Goal: Task Accomplishment & Management: Use online tool/utility

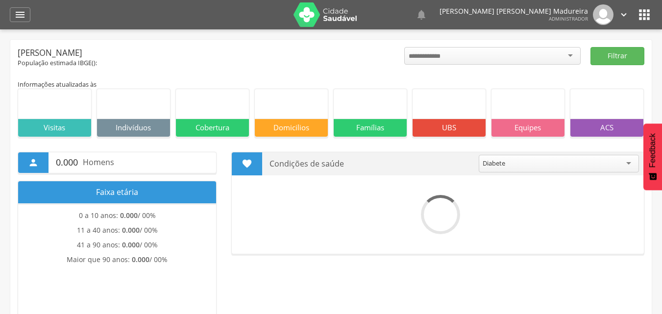
click at [13, 15] on div "" at bounding box center [20, 14] width 21 height 15
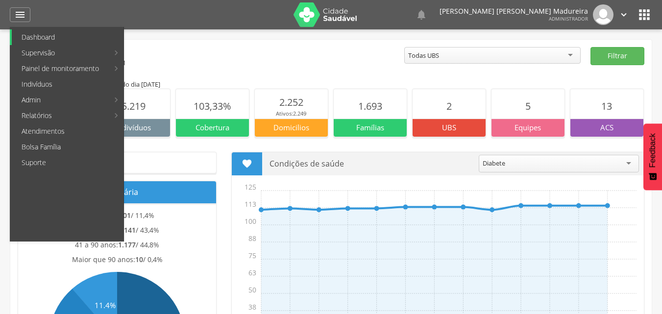
click at [35, 36] on link "Dashboard" at bounding box center [68, 37] width 112 height 16
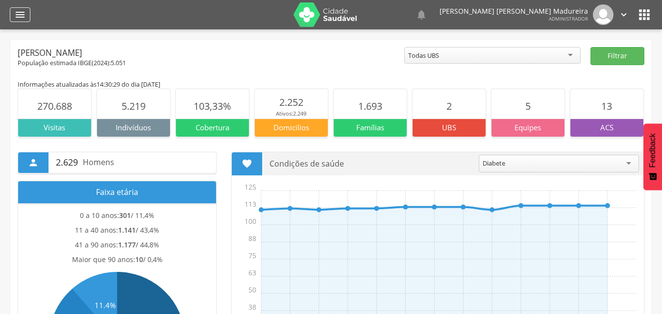
click at [14, 15] on div "" at bounding box center [20, 14] width 21 height 15
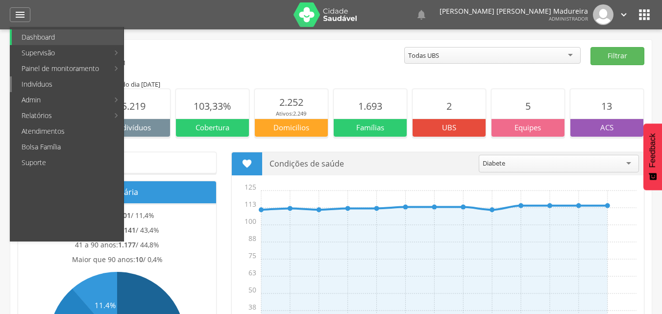
click at [44, 82] on link "Indivíduos" at bounding box center [68, 84] width 112 height 16
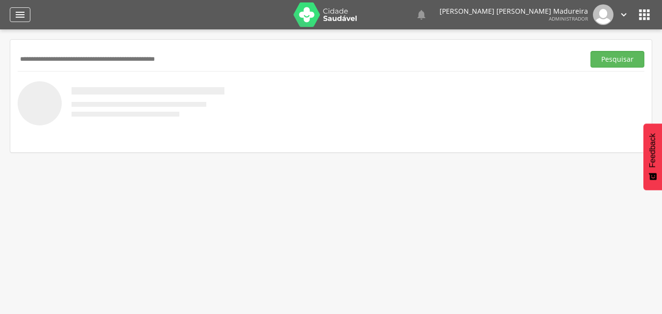
click at [20, 14] on icon "" at bounding box center [20, 15] width 12 height 12
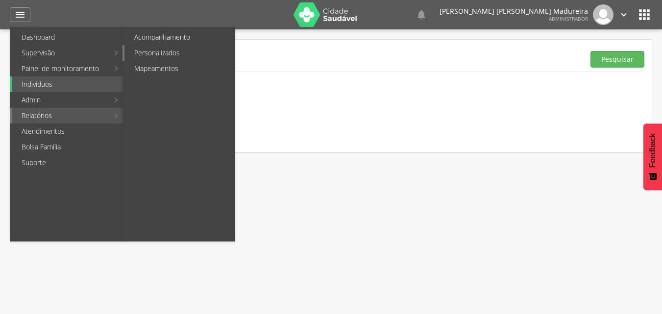
click at [163, 50] on link "Personalizados" at bounding box center [179, 53] width 110 height 16
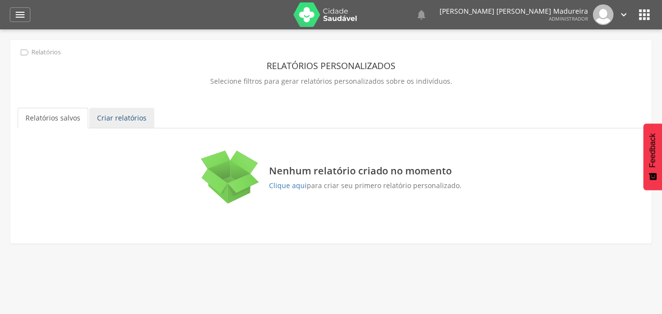
click at [119, 120] on link "Criar relatórios" at bounding box center [121, 118] width 65 height 21
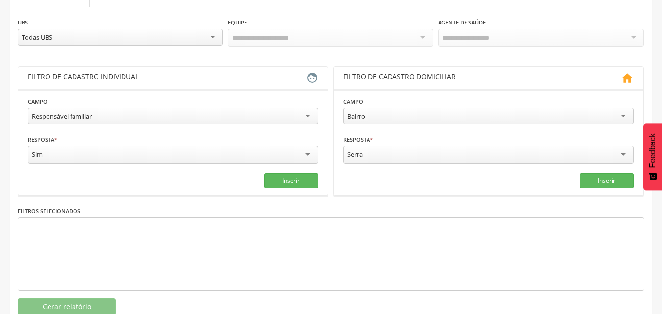
scroll to position [98, 0]
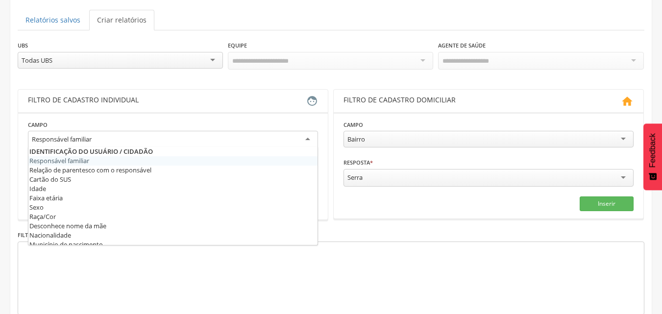
click at [309, 134] on div "Responsável familiar" at bounding box center [173, 140] width 290 height 18
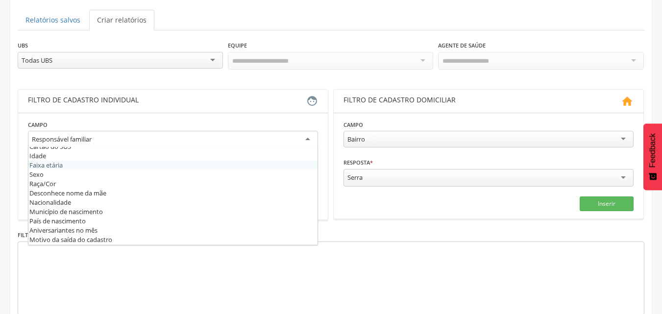
scroll to position [49, 0]
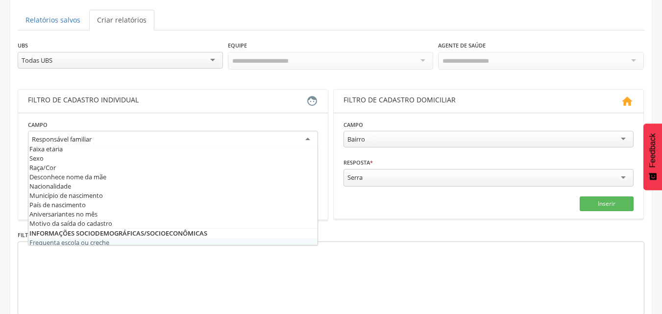
click at [439, 270] on div at bounding box center [331, 277] width 626 height 73
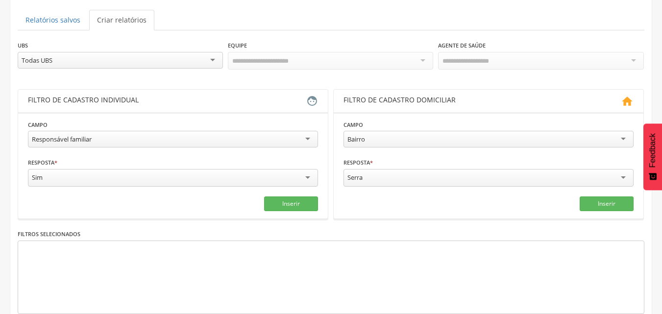
click at [490, 133] on div "Bairro" at bounding box center [488, 139] width 290 height 17
click at [620, 175] on div "Urbana" at bounding box center [488, 178] width 290 height 18
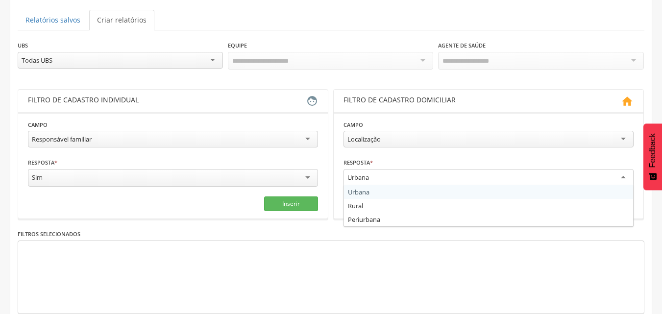
click at [619, 136] on div "Localização" at bounding box center [488, 139] width 290 height 17
click at [475, 174] on div "Casa" at bounding box center [488, 178] width 290 height 18
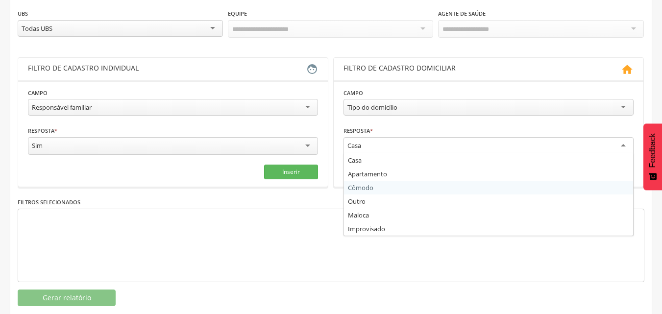
scroll to position [147, 0]
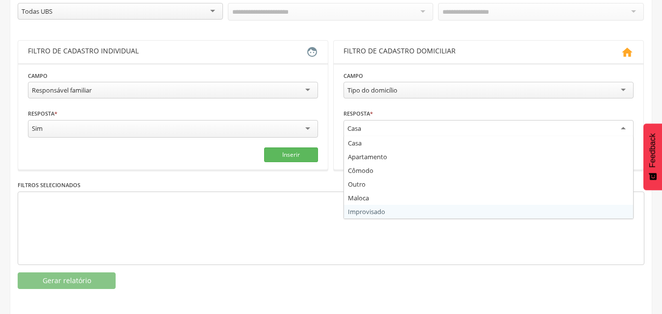
drag, startPoint x: 408, startPoint y: 251, endPoint x: 419, endPoint y: 238, distance: 16.7
click at [408, 250] on div at bounding box center [331, 227] width 626 height 73
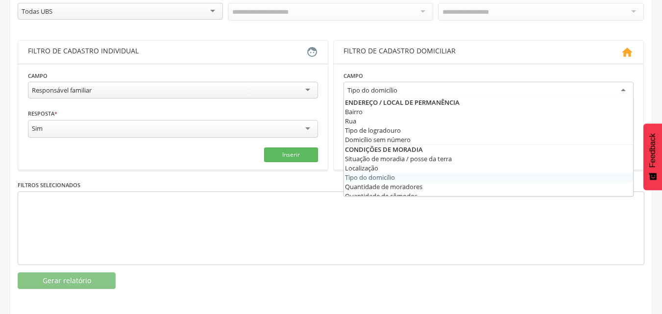
click at [421, 91] on div "Tipo do domicílio" at bounding box center [488, 91] width 290 height 18
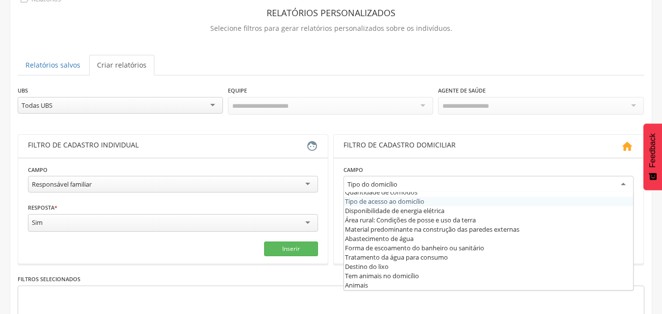
scroll to position [49, 0]
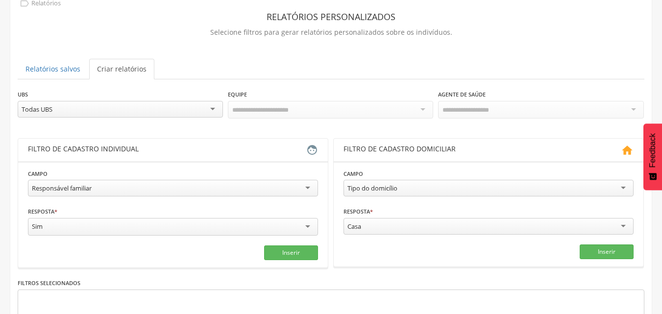
click at [410, 56] on div "**********" at bounding box center [330, 193] width 641 height 404
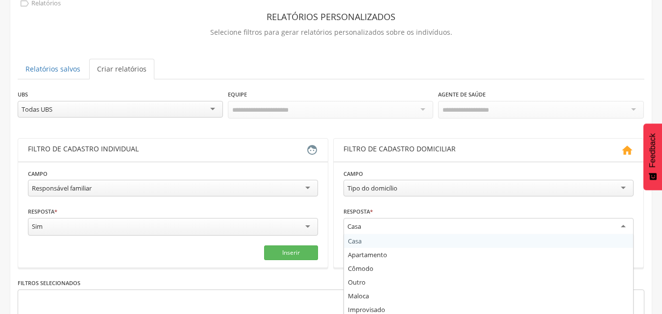
click at [381, 222] on div "Casa" at bounding box center [488, 227] width 290 height 18
click at [383, 191] on div "Tipo do domicílio" at bounding box center [372, 188] width 50 height 9
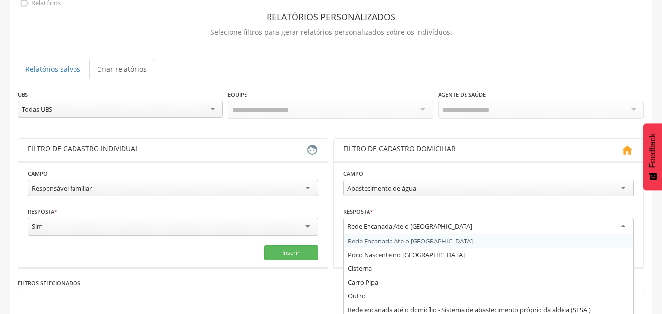
click at [377, 228] on div "Rede Encanada Ate o [GEOGRAPHIC_DATA]" at bounding box center [409, 226] width 125 height 9
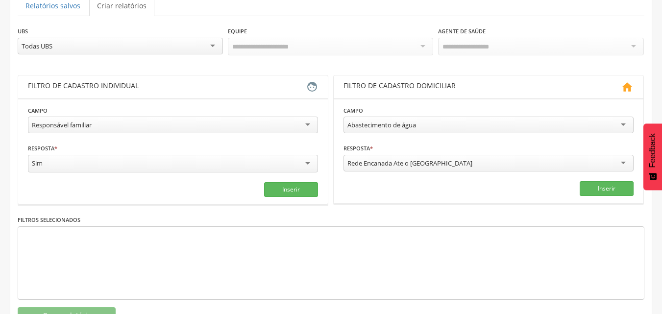
scroll to position [98, 0]
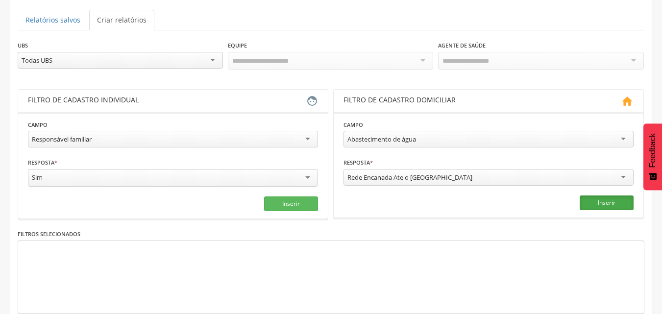
click at [593, 202] on button "Inserir" at bounding box center [606, 202] width 54 height 15
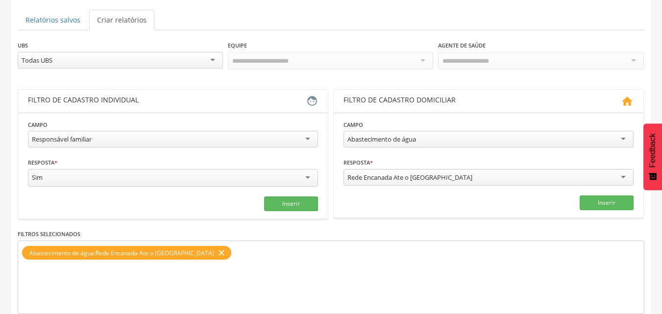
click at [544, 173] on div "Rede Encanada Ate o [GEOGRAPHIC_DATA]" at bounding box center [488, 177] width 290 height 17
click at [592, 198] on button "Inserir" at bounding box center [606, 202] width 54 height 15
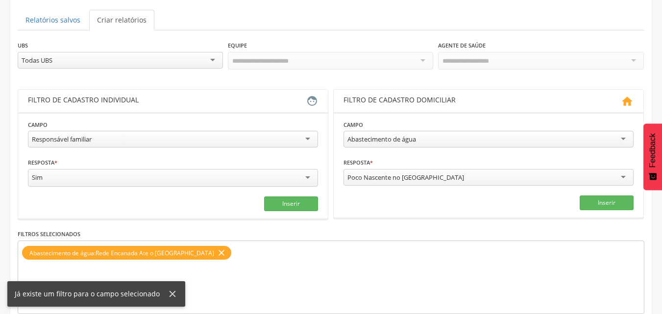
click at [508, 171] on div "Poco Nascente no [GEOGRAPHIC_DATA]" at bounding box center [488, 177] width 290 height 17
click at [595, 201] on button "Inserir" at bounding box center [606, 202] width 54 height 15
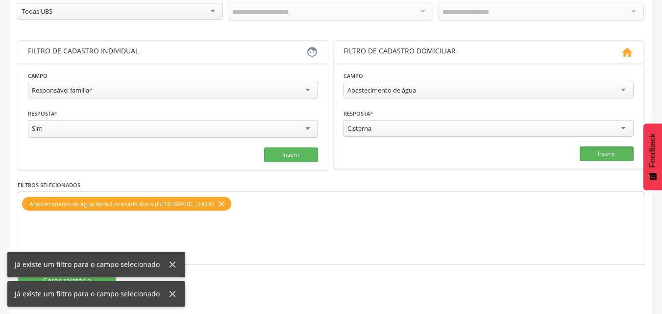
scroll to position [147, 0]
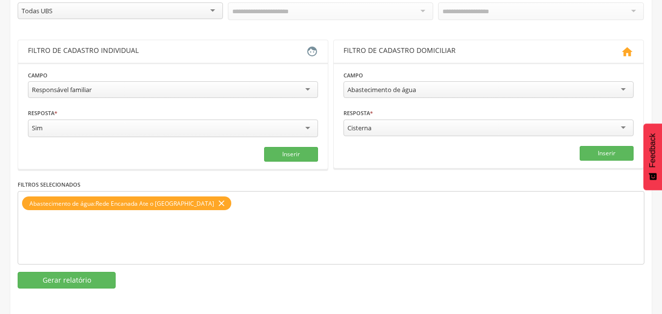
click at [410, 123] on div "Cisterna" at bounding box center [488, 128] width 290 height 17
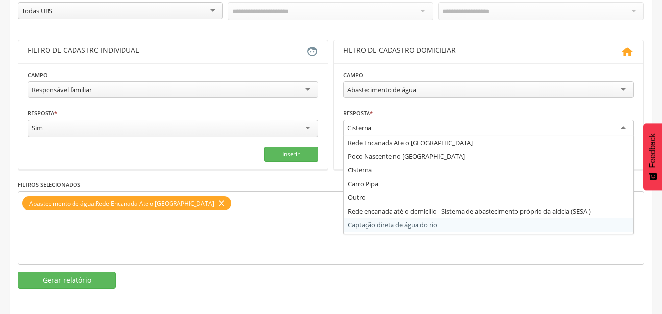
scroll to position [0, 0]
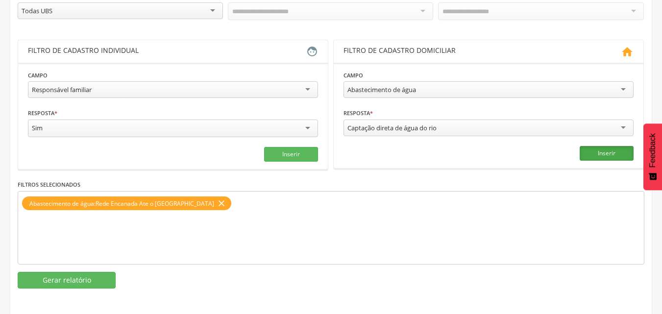
click at [606, 152] on button "Inserir" at bounding box center [606, 153] width 54 height 15
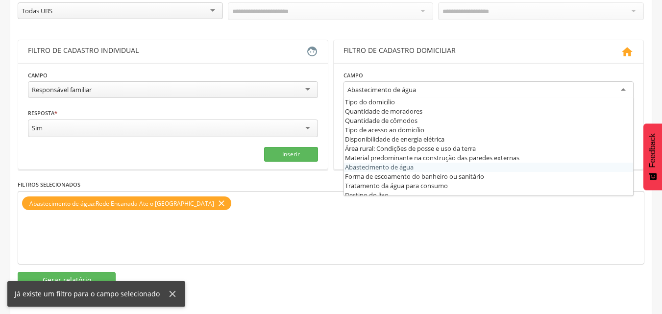
click at [395, 87] on div "Abastecimento de água" at bounding box center [381, 89] width 69 height 9
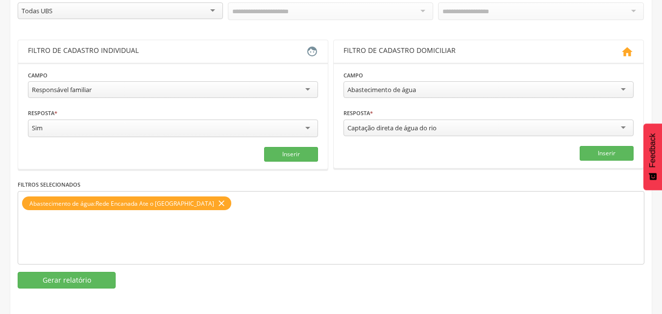
click at [417, 63] on section "**********" at bounding box center [489, 115] width 310 height 105
click at [417, 126] on div "Captação direta de água do rio" at bounding box center [391, 127] width 89 height 9
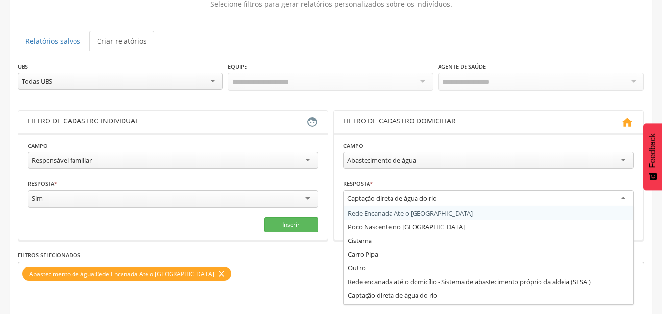
scroll to position [98, 0]
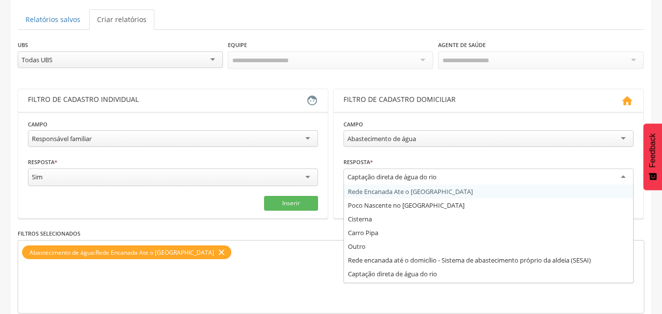
click at [417, 116] on section "**********" at bounding box center [489, 165] width 310 height 106
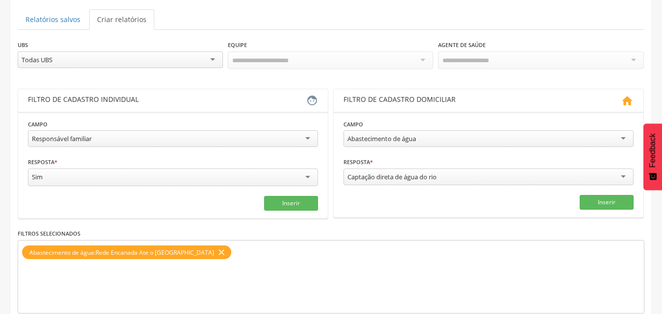
click at [413, 136] on div "Abastecimento de água" at bounding box center [381, 138] width 69 height 9
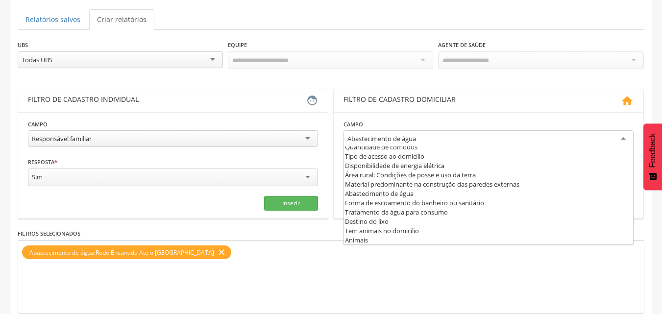
scroll to position [98, 0]
click at [431, 123] on div "**********" at bounding box center [488, 135] width 290 height 32
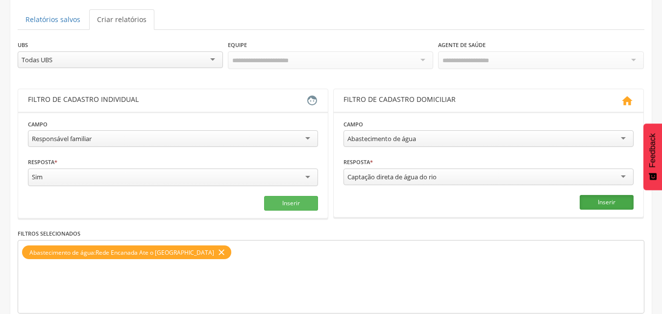
click at [602, 197] on button "Inserir" at bounding box center [606, 202] width 54 height 15
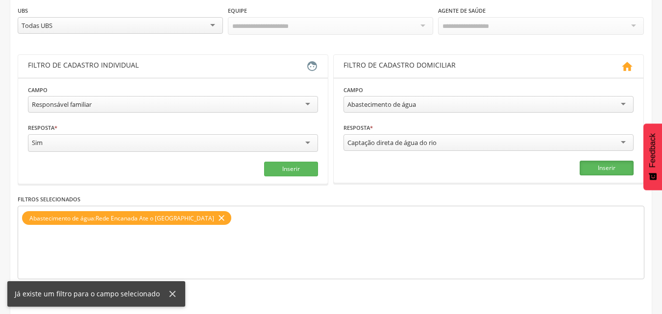
scroll to position [147, 0]
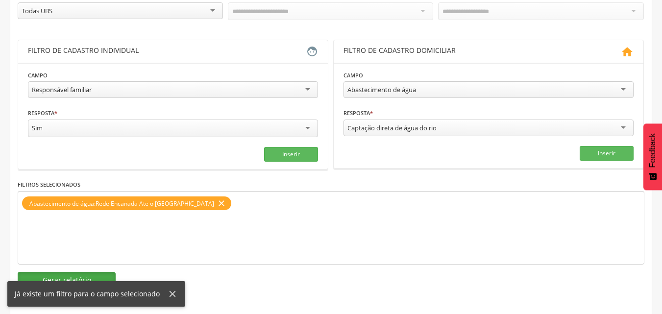
click at [53, 276] on button "Gerar relatório" at bounding box center [67, 280] width 98 height 17
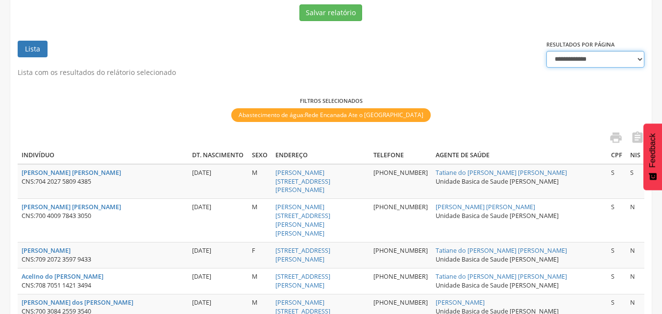
click at [589, 54] on select "**********" at bounding box center [595, 59] width 98 height 17
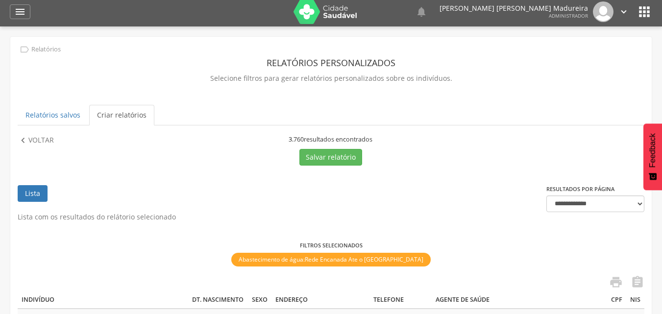
scroll to position [0, 0]
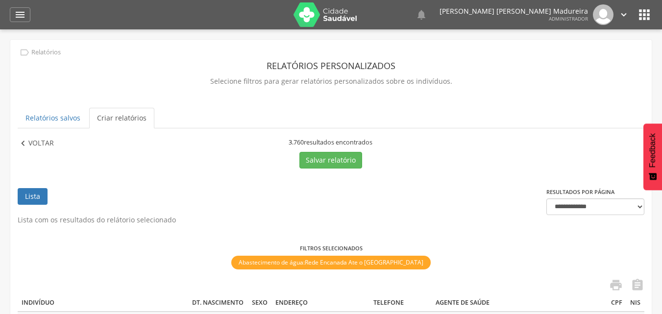
click at [37, 145] on p "Voltar" at bounding box center [40, 143] width 25 height 11
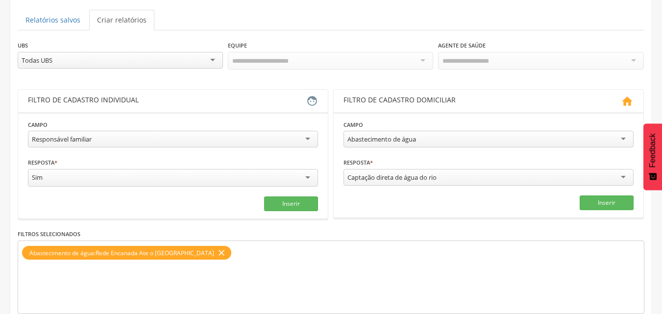
scroll to position [9, 0]
click at [207, 137] on div "Responsável familiar" at bounding box center [173, 139] width 290 height 17
click at [194, 116] on section "**********" at bounding box center [173, 165] width 310 height 106
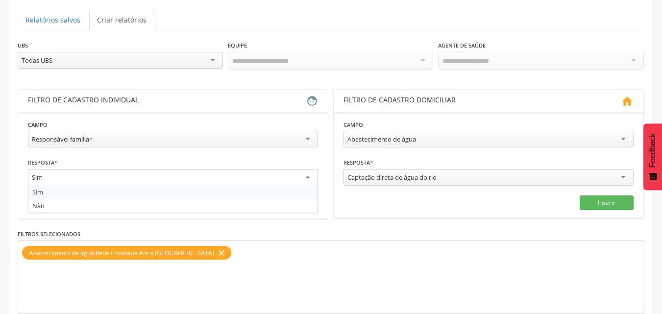
click at [154, 174] on div "Sim" at bounding box center [173, 178] width 290 height 18
click at [227, 112] on section "**********" at bounding box center [173, 165] width 310 height 106
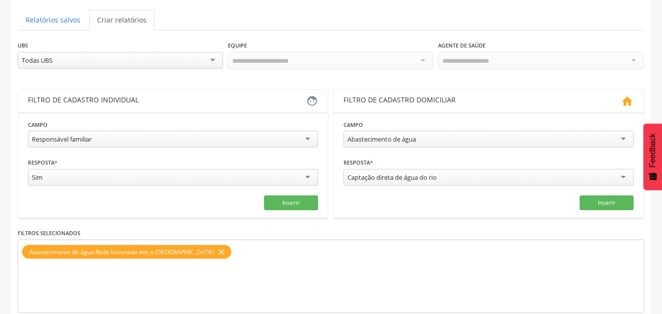
click at [630, 96] on icon "" at bounding box center [627, 101] width 13 height 12
click at [627, 97] on icon "" at bounding box center [627, 101] width 13 height 12
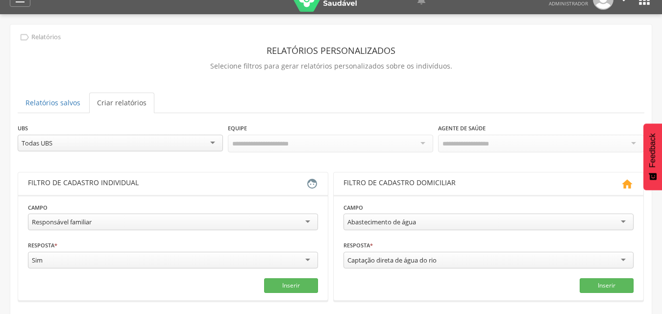
scroll to position [0, 0]
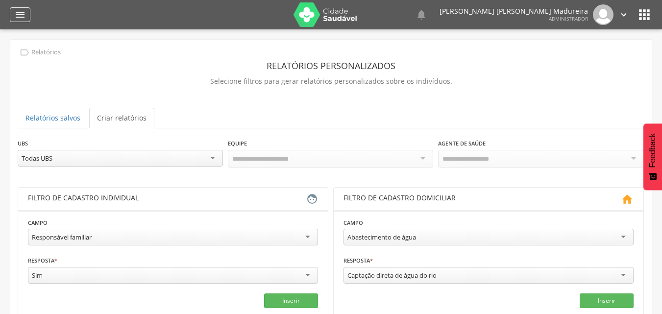
click at [22, 13] on icon "" at bounding box center [20, 15] width 12 height 12
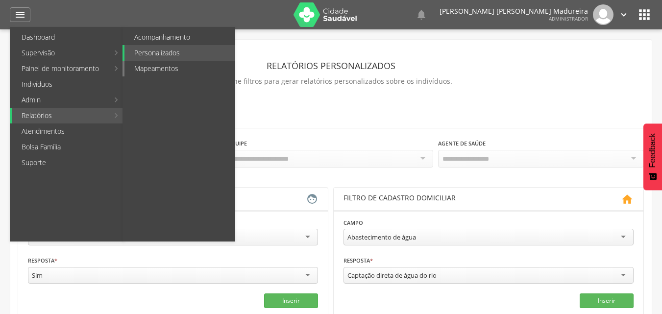
click at [162, 65] on link "Mapeamentos" at bounding box center [179, 69] width 110 height 16
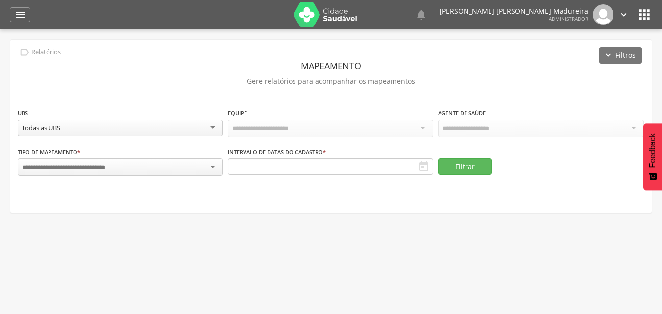
click at [191, 167] on div at bounding box center [120, 167] width 205 height 18
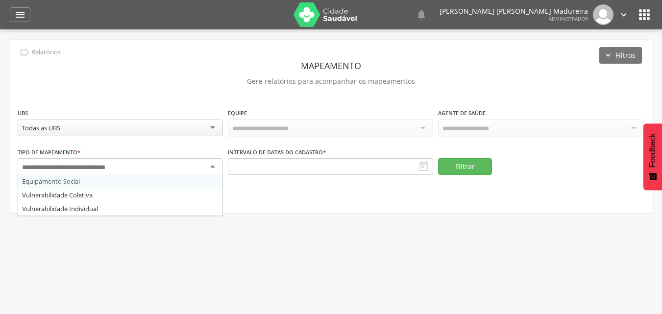
click at [191, 167] on div at bounding box center [120, 167] width 205 height 18
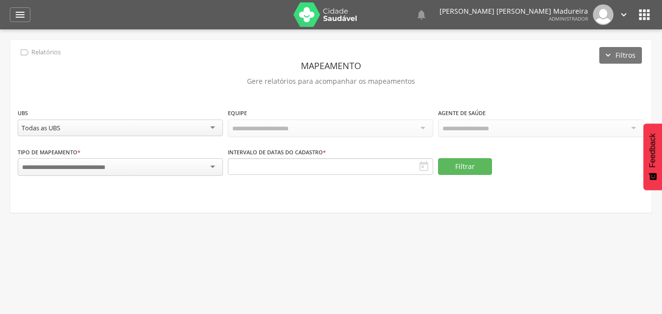
click at [294, 219] on div " Supervisão  Distritos  Ubs adicionar ubs  Coordenador: - [PERSON_NAME] / M…" at bounding box center [331, 186] width 662 height 314
click at [23, 16] on icon "" at bounding box center [20, 15] width 12 height 12
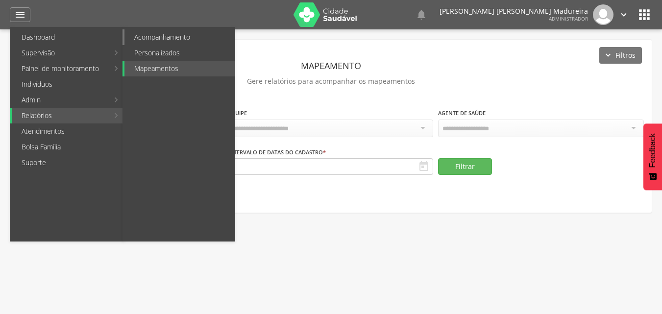
click at [181, 38] on link "Acompanhamento" at bounding box center [179, 37] width 110 height 16
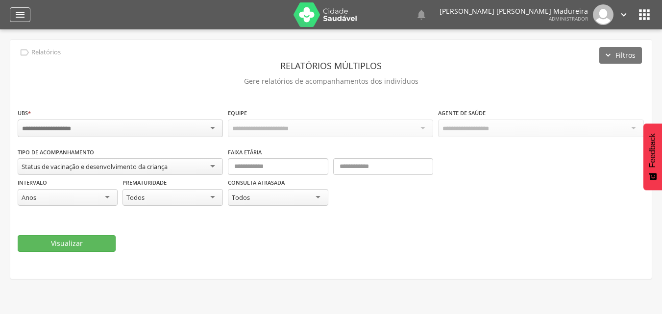
click at [18, 11] on icon "" at bounding box center [20, 15] width 12 height 12
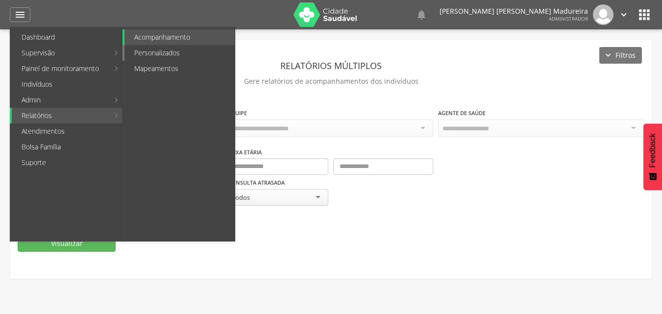
click at [170, 52] on link "Personalizados" at bounding box center [179, 53] width 110 height 16
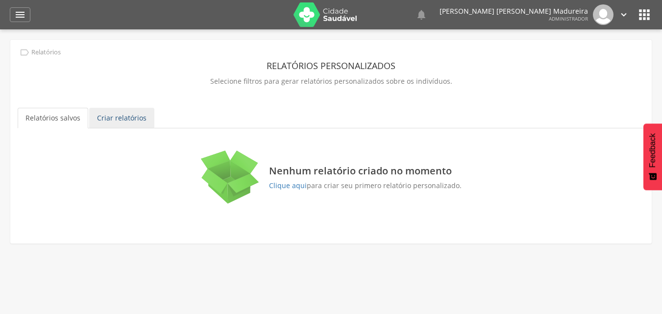
click at [115, 119] on link "Criar relatórios" at bounding box center [121, 118] width 65 height 21
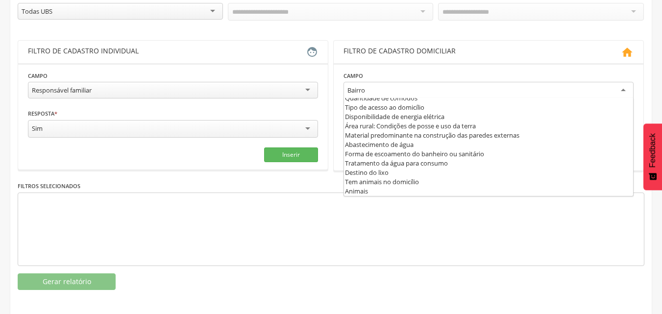
scroll to position [9, 0]
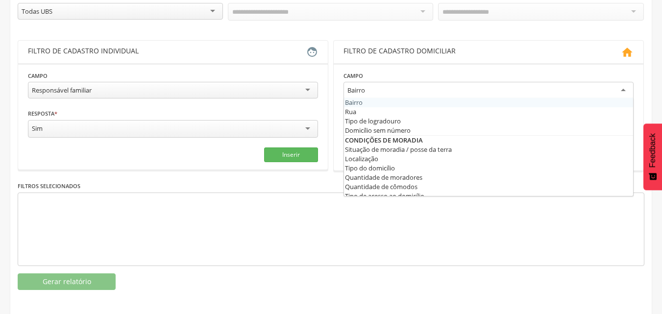
click at [465, 91] on div "Bairro" at bounding box center [488, 91] width 290 height 18
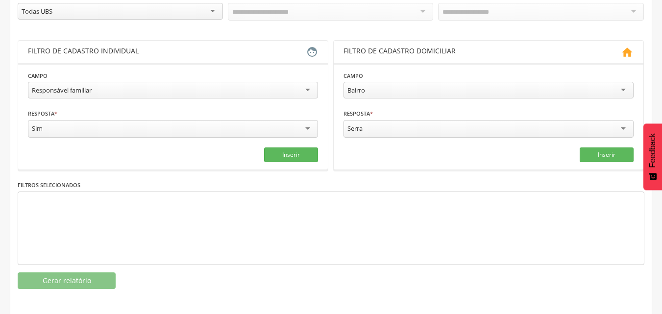
click at [466, 139] on fieldset "Campo ****** Bairro Bairro Rua Tipo de logradouro Domicílio sem número Situação…" at bounding box center [488, 117] width 290 height 92
click at [481, 90] on div "Bairro" at bounding box center [488, 90] width 290 height 17
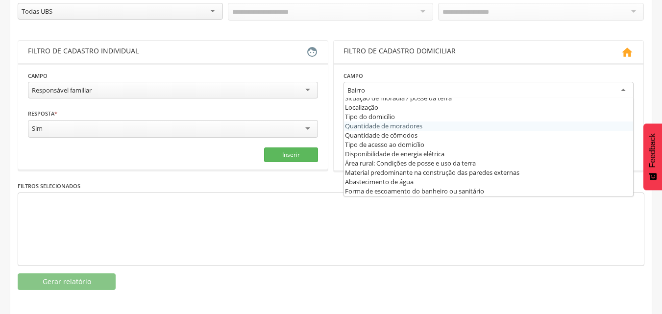
scroll to position [98, 0]
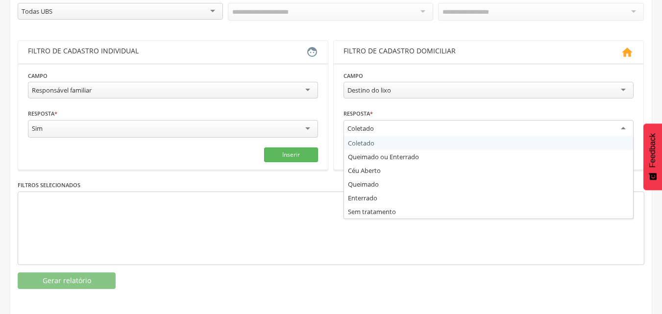
click at [356, 129] on div "Coletado" at bounding box center [360, 128] width 26 height 9
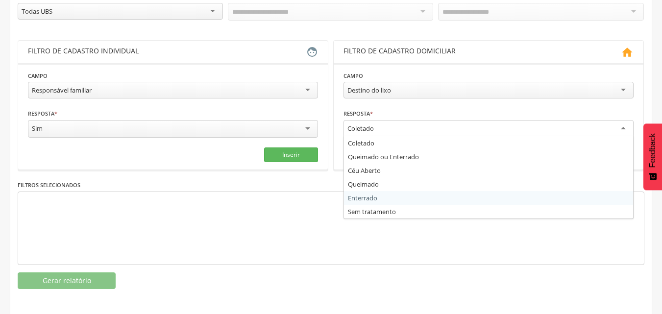
scroll to position [147, 0]
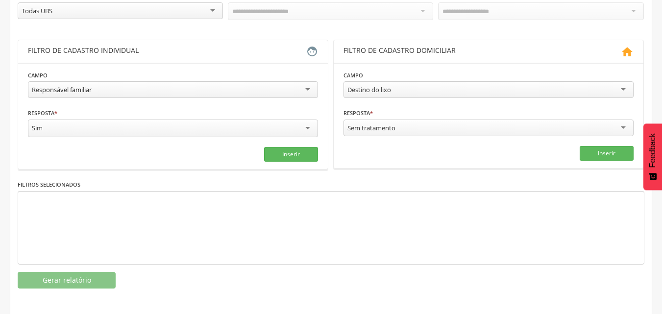
drag, startPoint x: 419, startPoint y: 211, endPoint x: 411, endPoint y: 187, distance: 25.1
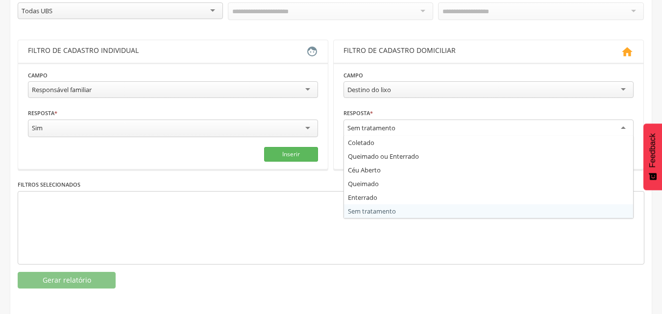
click at [426, 125] on div "Sem tratamento" at bounding box center [488, 129] width 290 height 18
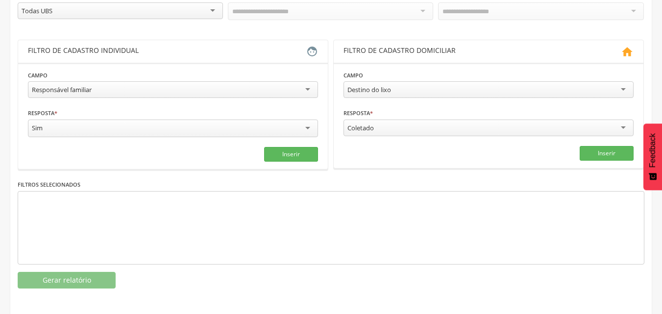
drag, startPoint x: 420, startPoint y: 137, endPoint x: 418, endPoint y: 162, distance: 25.0
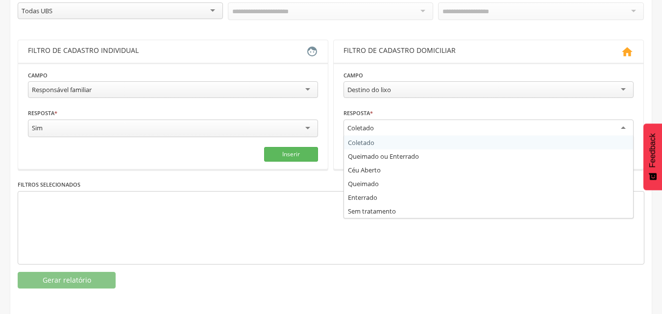
click at [425, 131] on div "Coletado" at bounding box center [488, 129] width 290 height 18
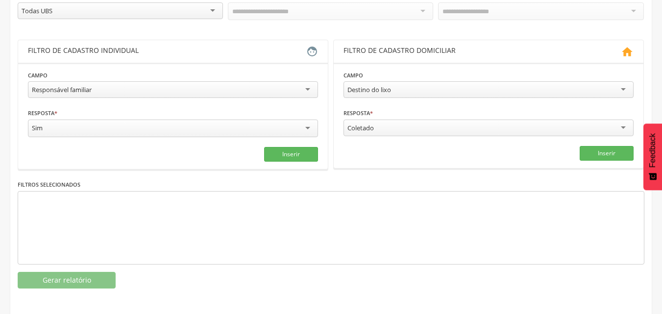
drag, startPoint x: 364, startPoint y: 139, endPoint x: 357, endPoint y: 165, distance: 27.1
drag, startPoint x: 357, startPoint y: 165, endPoint x: 568, endPoint y: 157, distance: 211.2
click at [568, 157] on div "Inserir" at bounding box center [488, 153] width 290 height 15
